Goal: Information Seeking & Learning: Learn about a topic

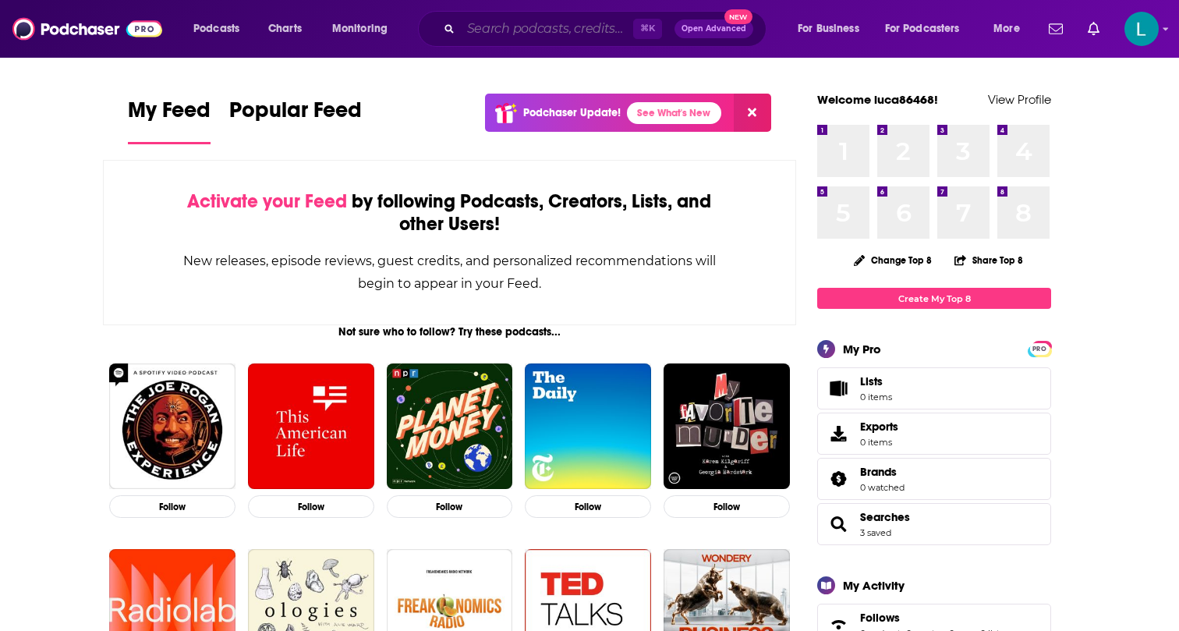
click at [542, 34] on input "Search podcasts, credits, & more..." at bounding box center [547, 28] width 172 height 25
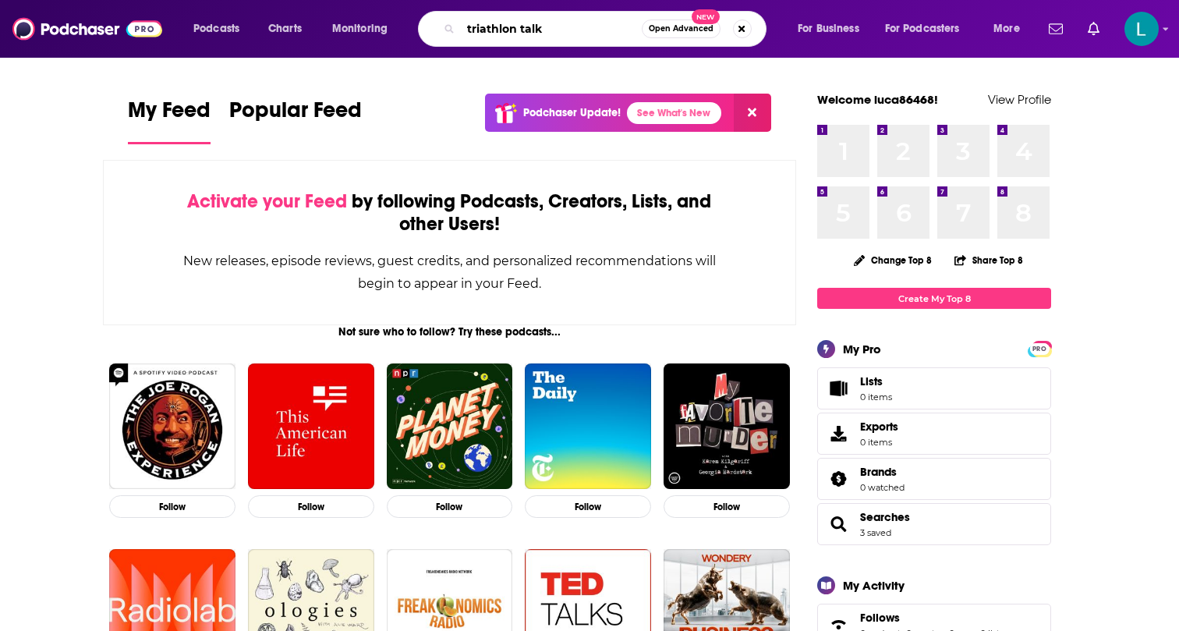
type input "triathlon talk"
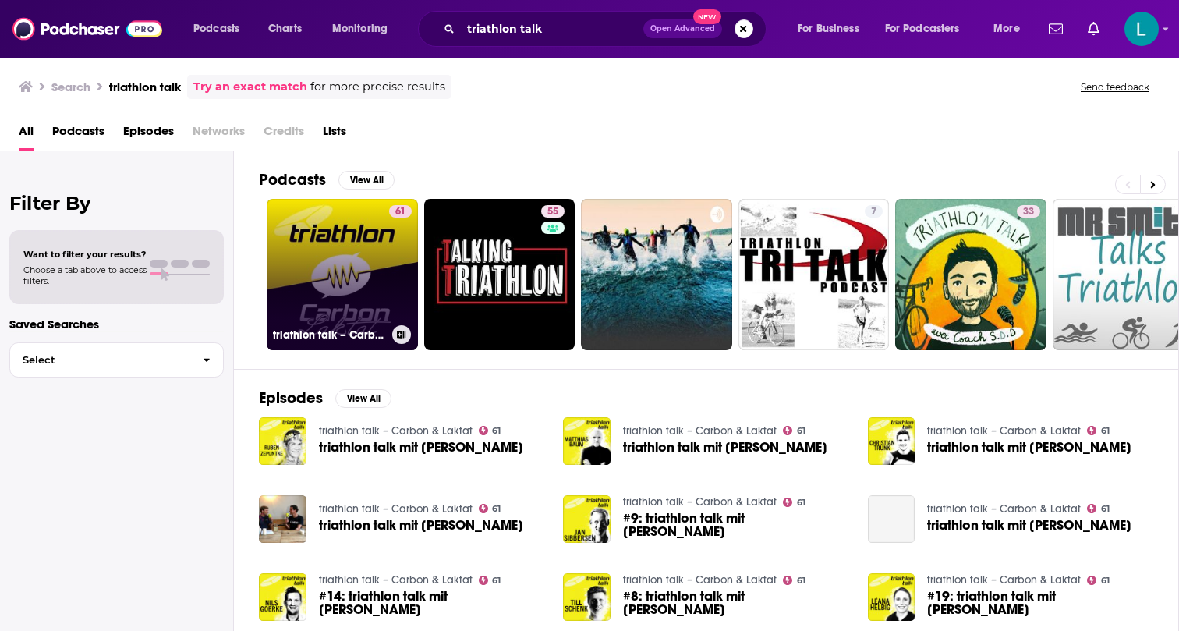
click at [356, 246] on link "61 triathlon talk – Carbon & Laktat" at bounding box center [342, 274] width 151 height 151
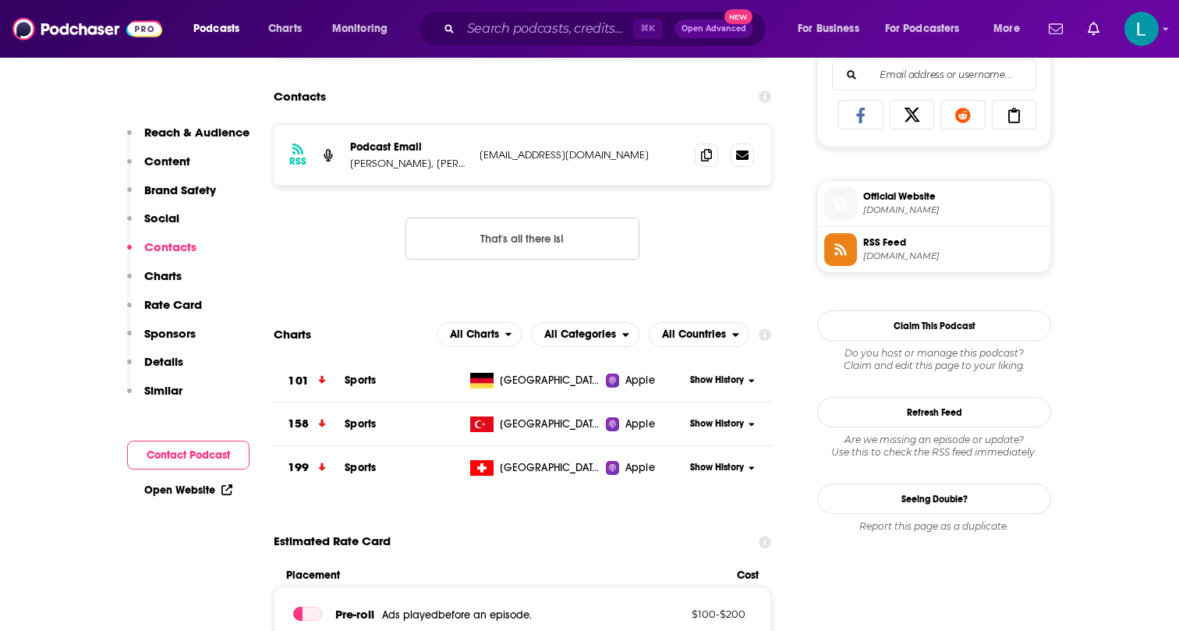
scroll to position [1017, 0]
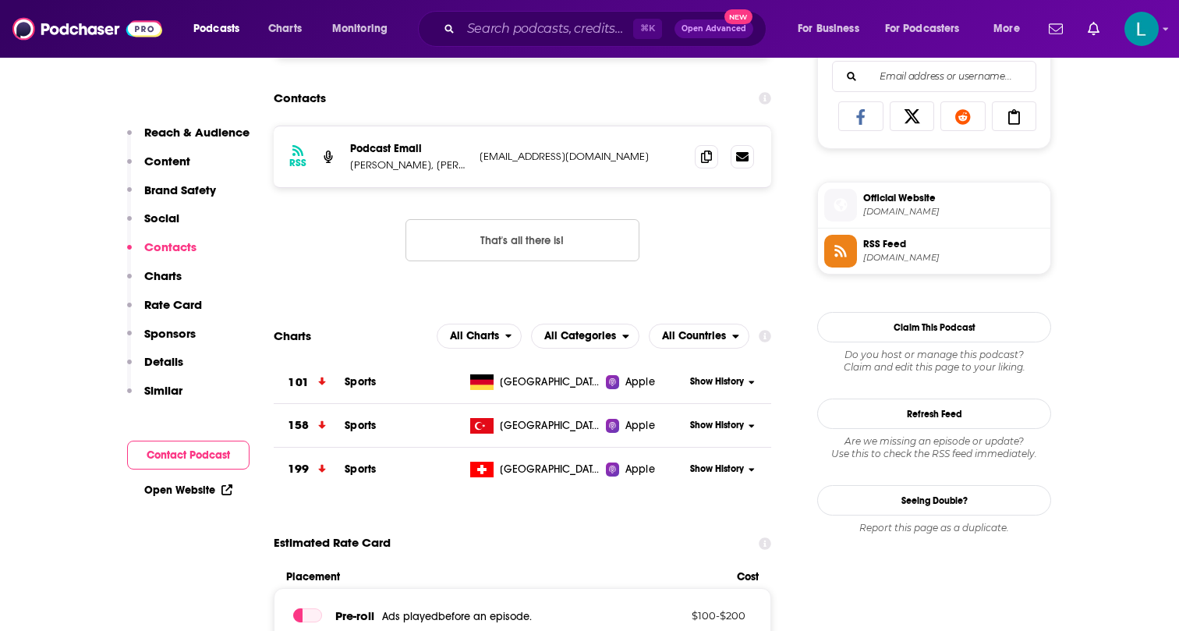
click at [740, 380] on span "Show History" at bounding box center [717, 381] width 54 height 13
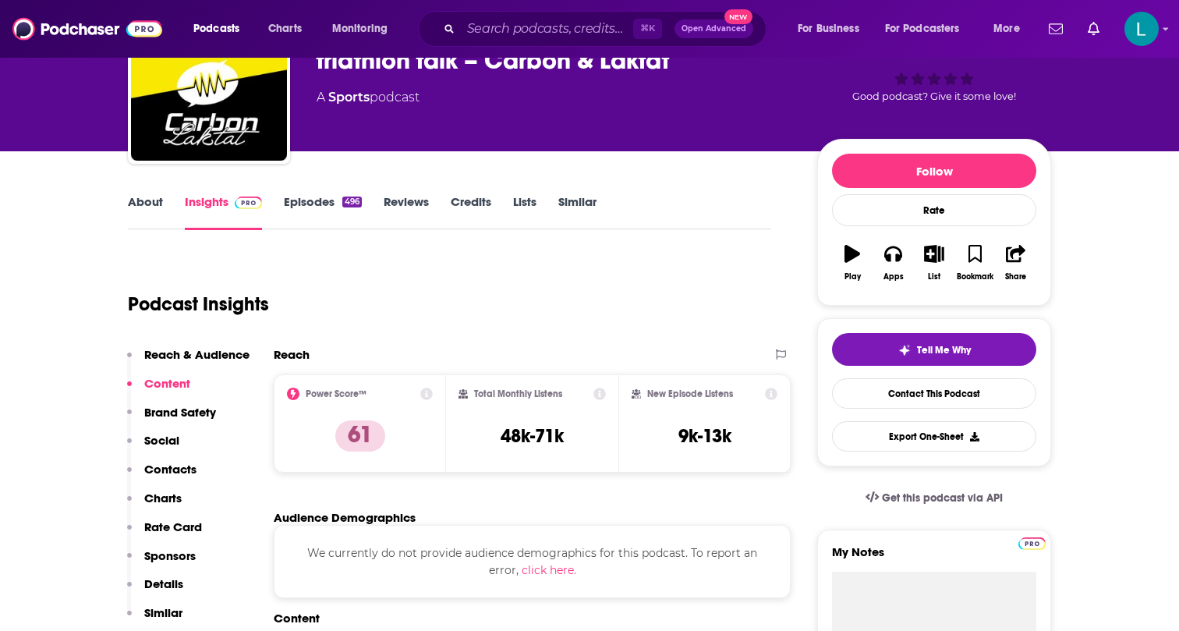
scroll to position [104, 0]
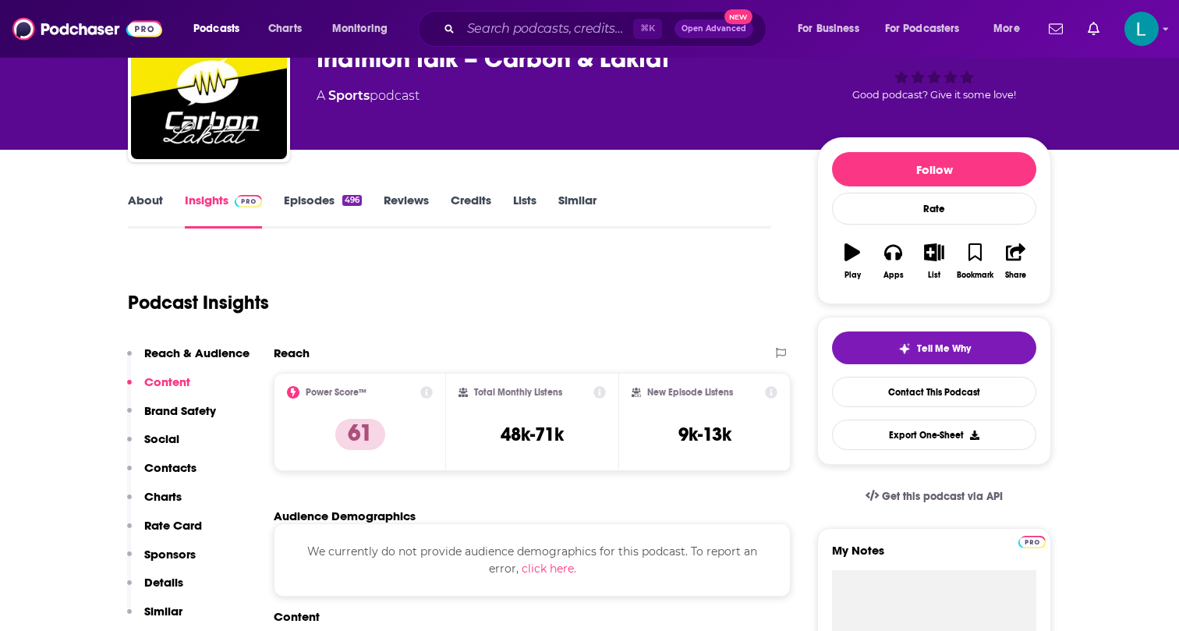
click at [398, 200] on link "Reviews" at bounding box center [406, 211] width 45 height 36
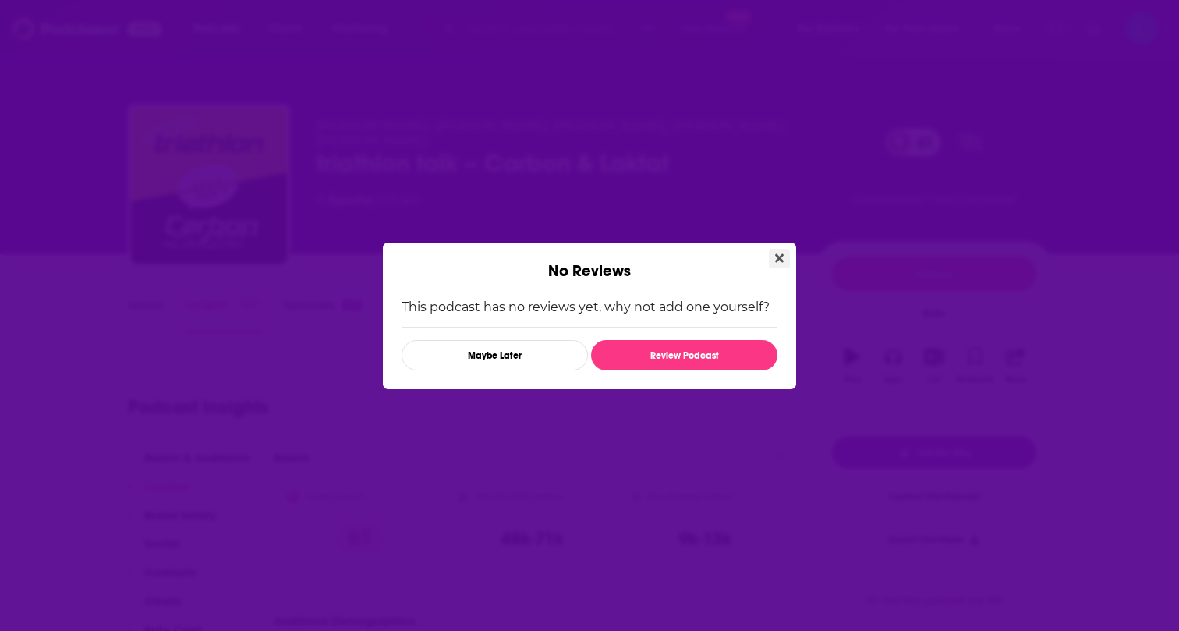
click at [777, 254] on icon "Close" at bounding box center [779, 257] width 9 height 9
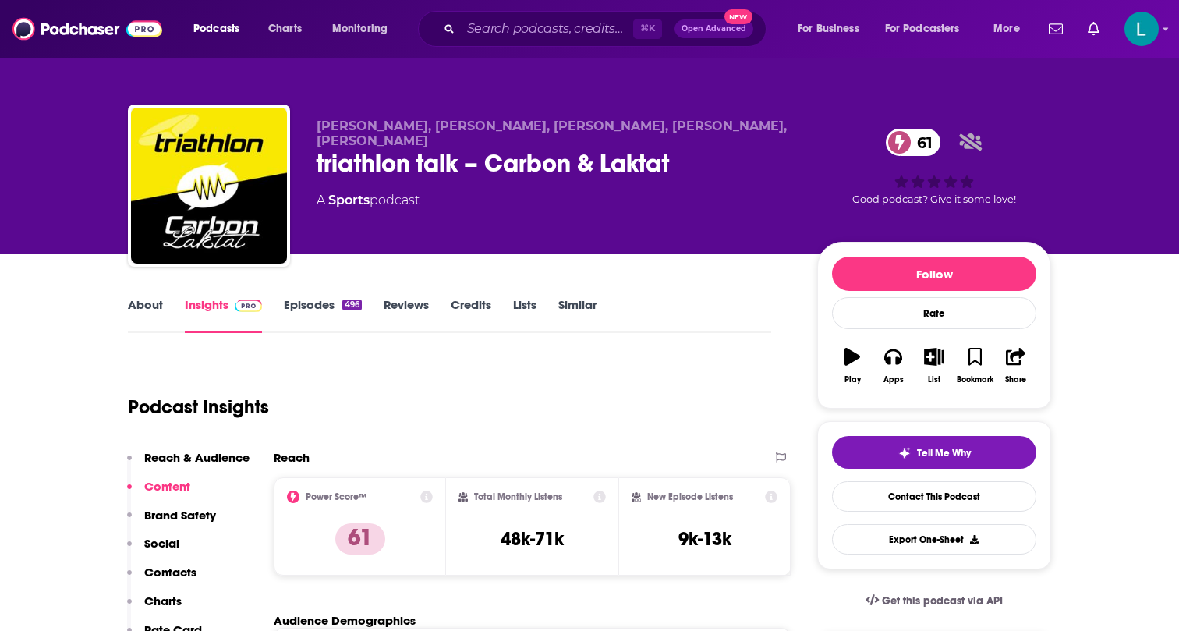
click at [479, 304] on link "Credits" at bounding box center [471, 315] width 41 height 36
click at [358, 280] on div "No Creators Search For A Creator We don't know anything about the creators of t…" at bounding box center [589, 315] width 1179 height 631
click at [204, 308] on link "Insights" at bounding box center [223, 315] width 77 height 36
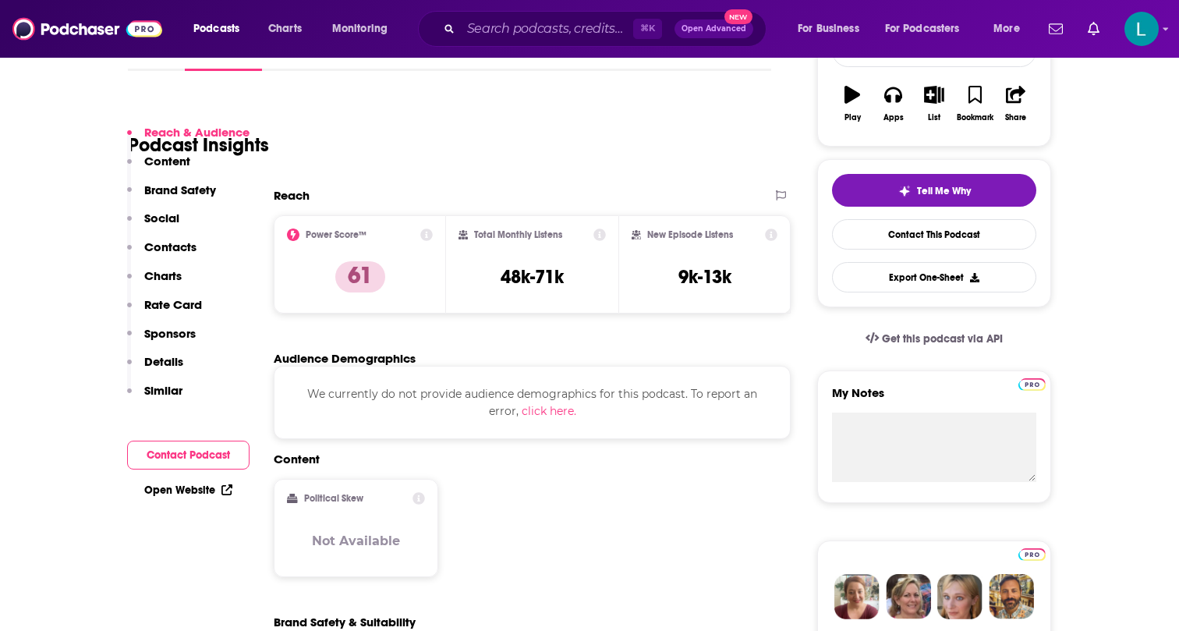
scroll to position [307, 0]
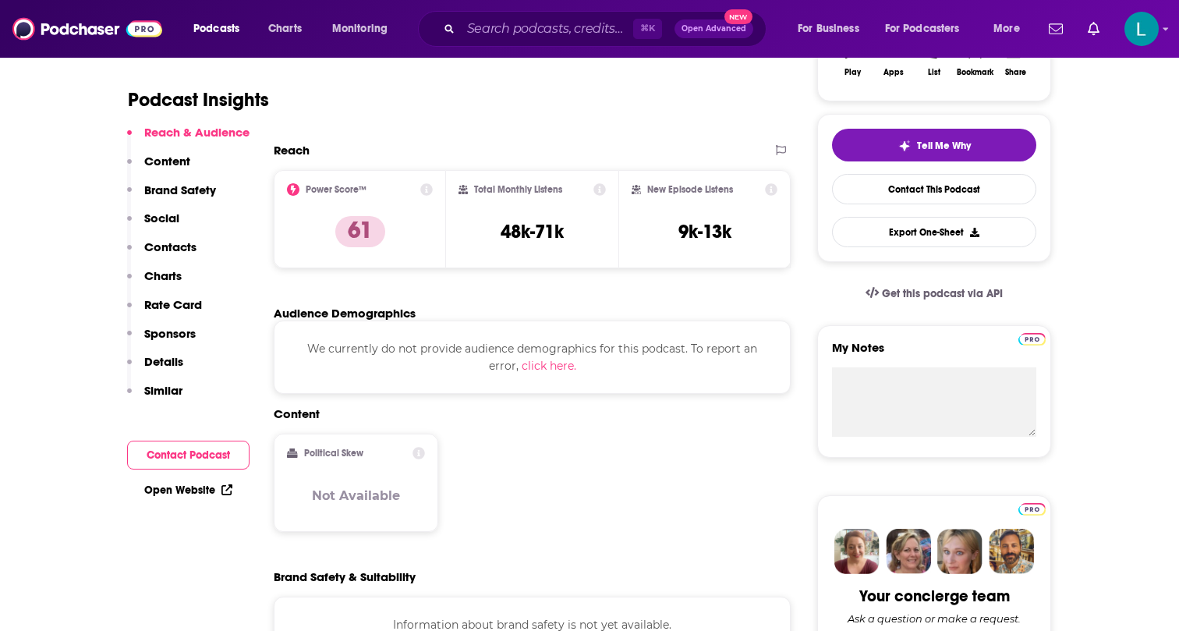
click at [555, 363] on button "click here." at bounding box center [549, 365] width 55 height 17
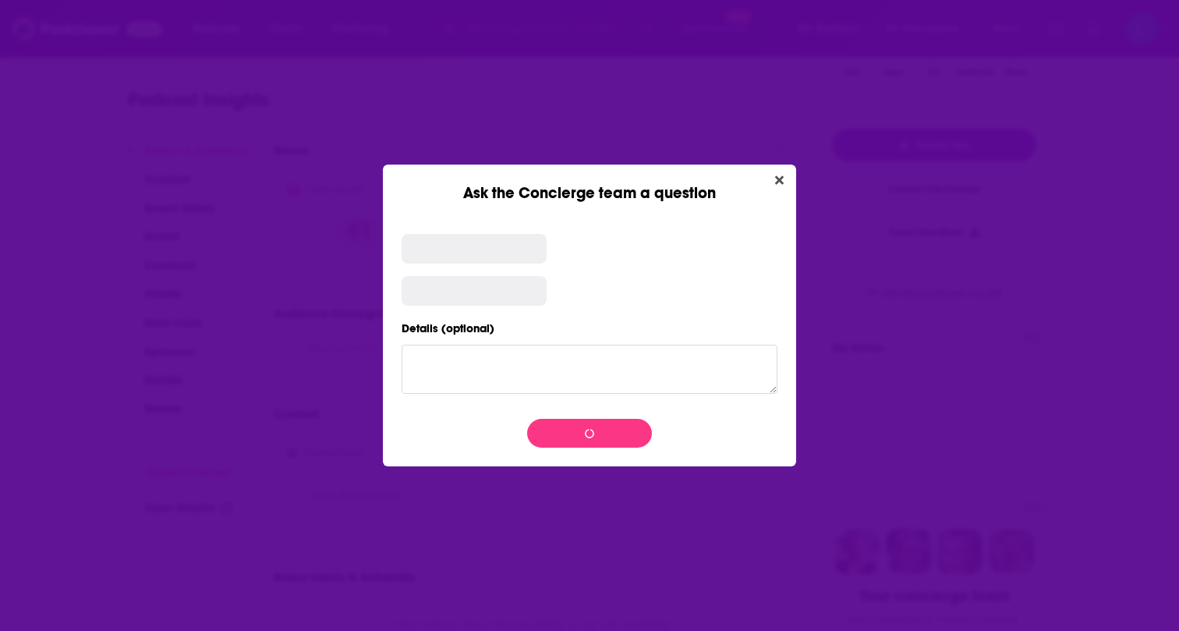
scroll to position [0, 0]
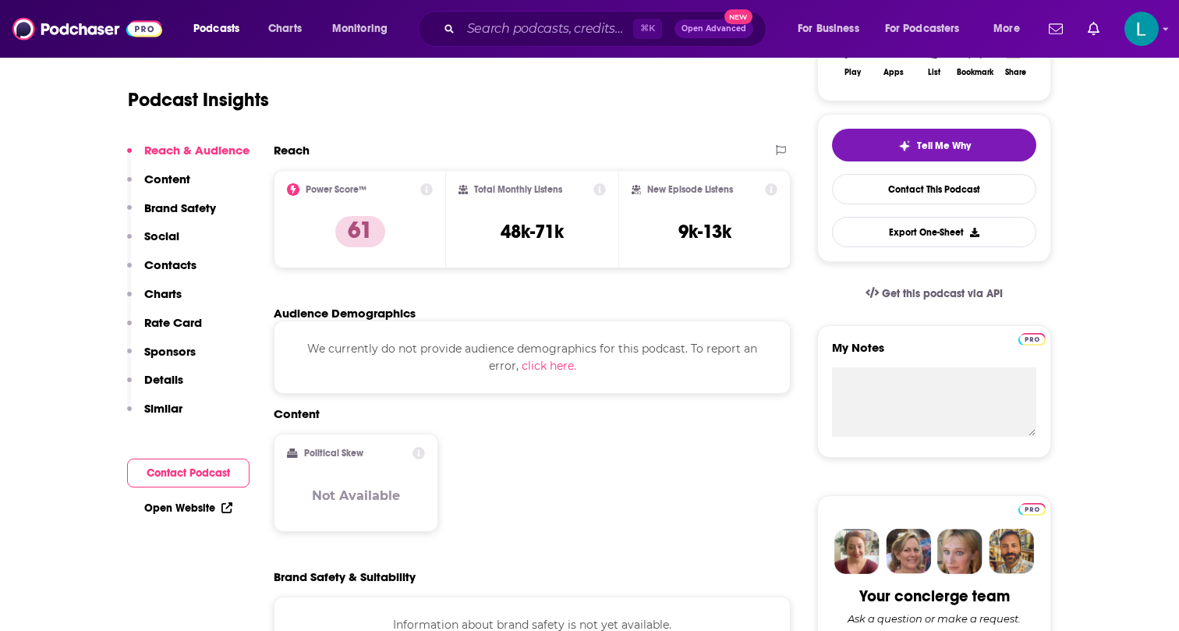
click at [342, 361] on div "Ask the Concierge team a question Subject triathlon talk – Carbon & Laktat Issu…" at bounding box center [589, 315] width 1179 height 631
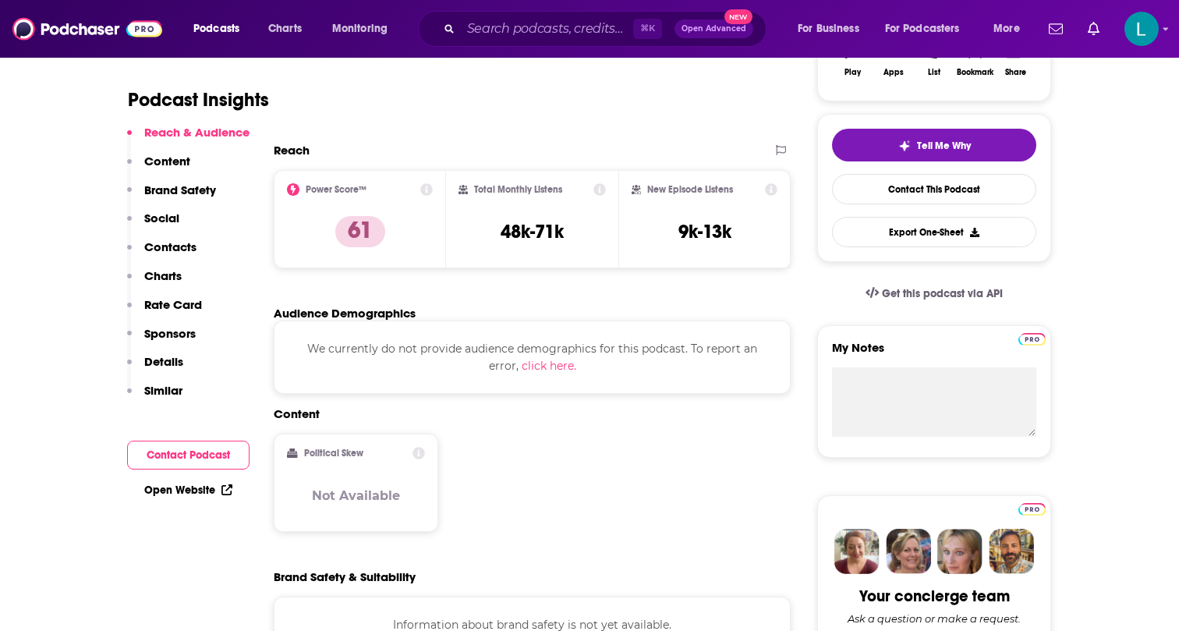
click at [175, 362] on p "Details" at bounding box center [163, 361] width 39 height 15
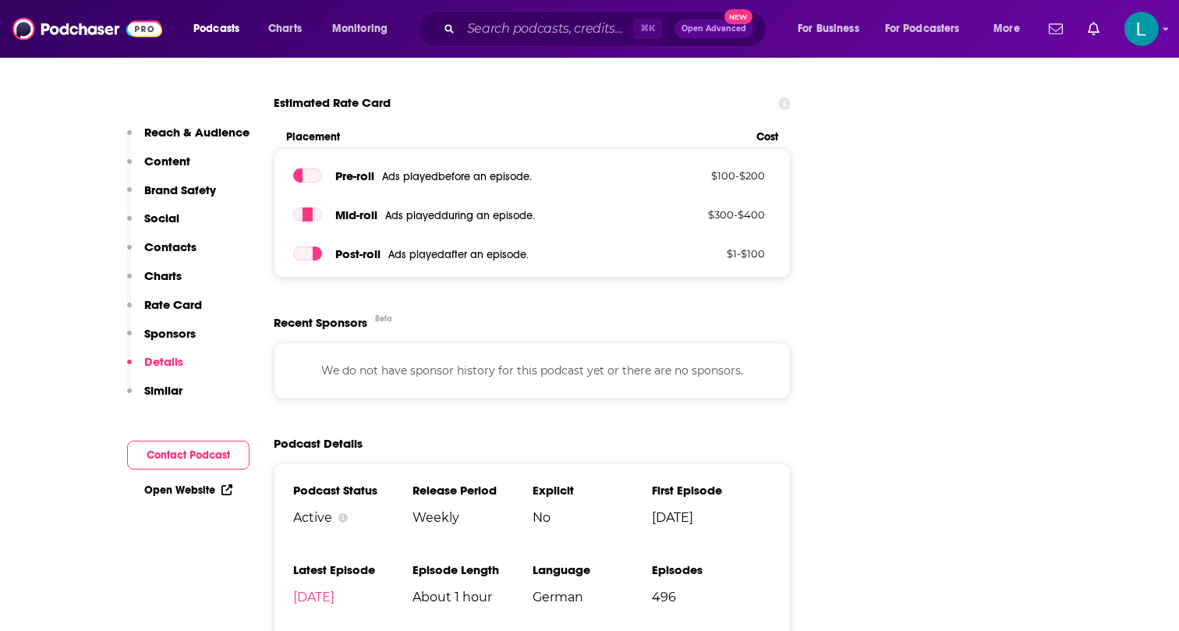
scroll to position [1937, 0]
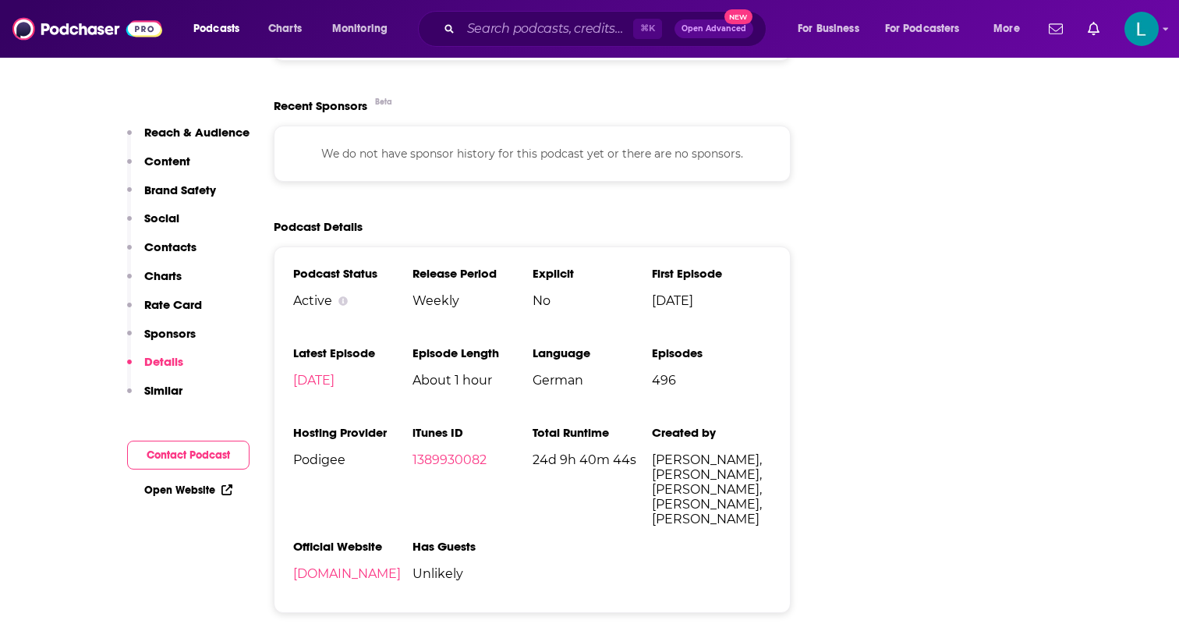
click at [168, 338] on p "Sponsors" at bounding box center [169, 333] width 51 height 15
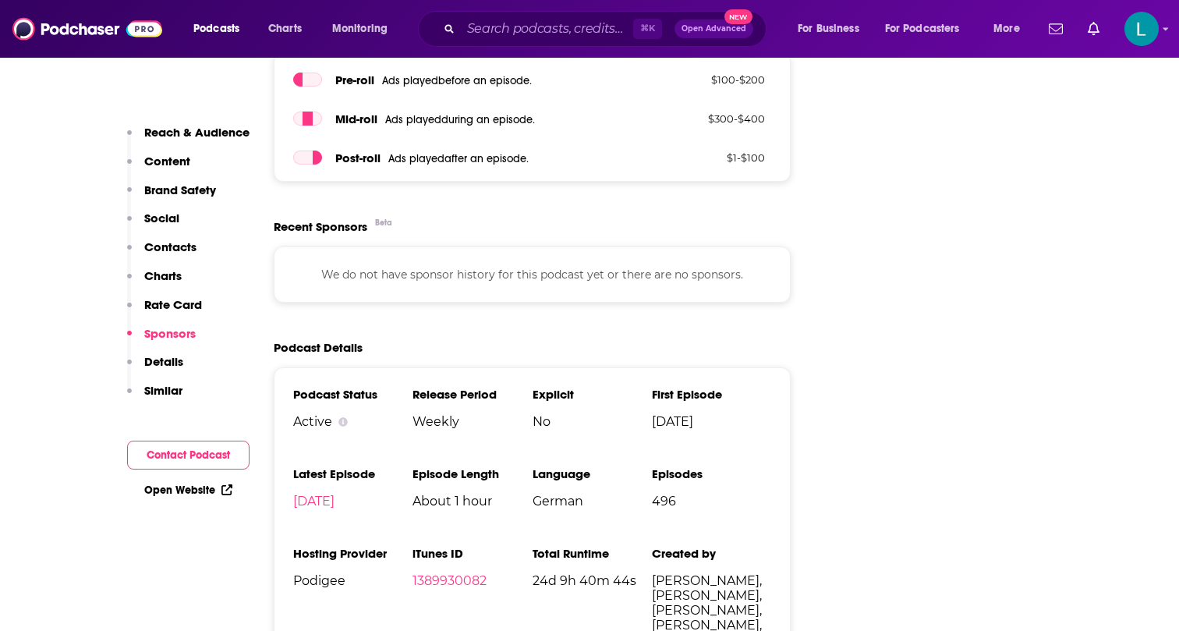
click at [169, 306] on p "Rate Card" at bounding box center [173, 304] width 58 height 15
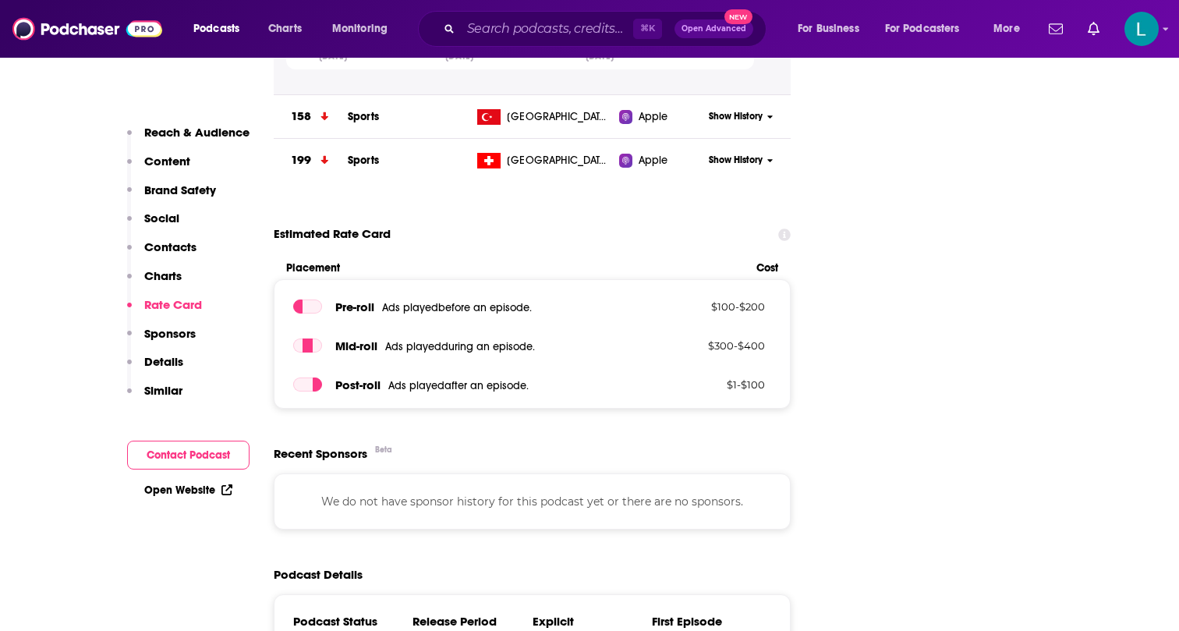
click at [166, 274] on p "Charts" at bounding box center [162, 275] width 37 height 15
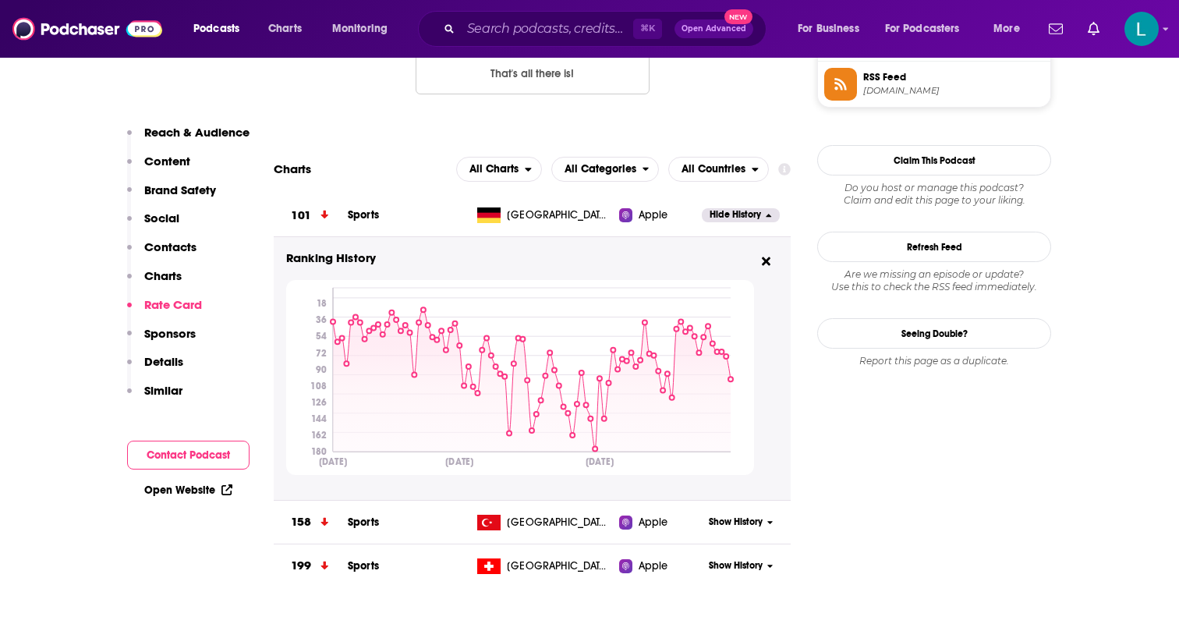
scroll to position [1122, 0]
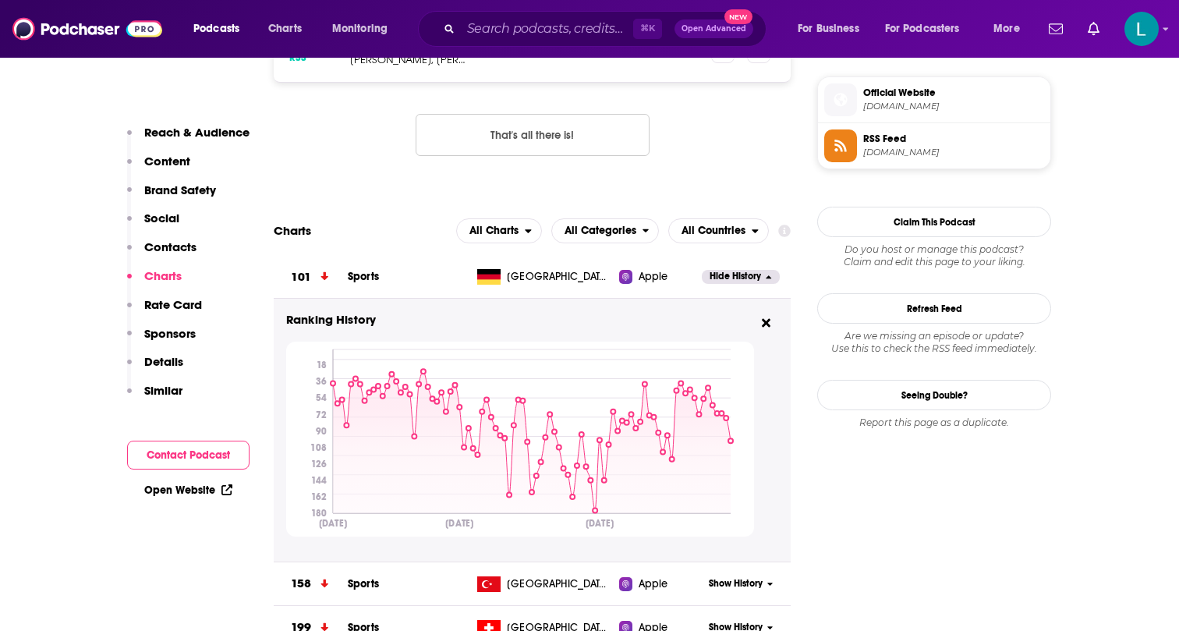
click at [180, 247] on p "Contacts" at bounding box center [170, 246] width 52 height 15
